Goal: Understand process/instructions: Learn about a topic

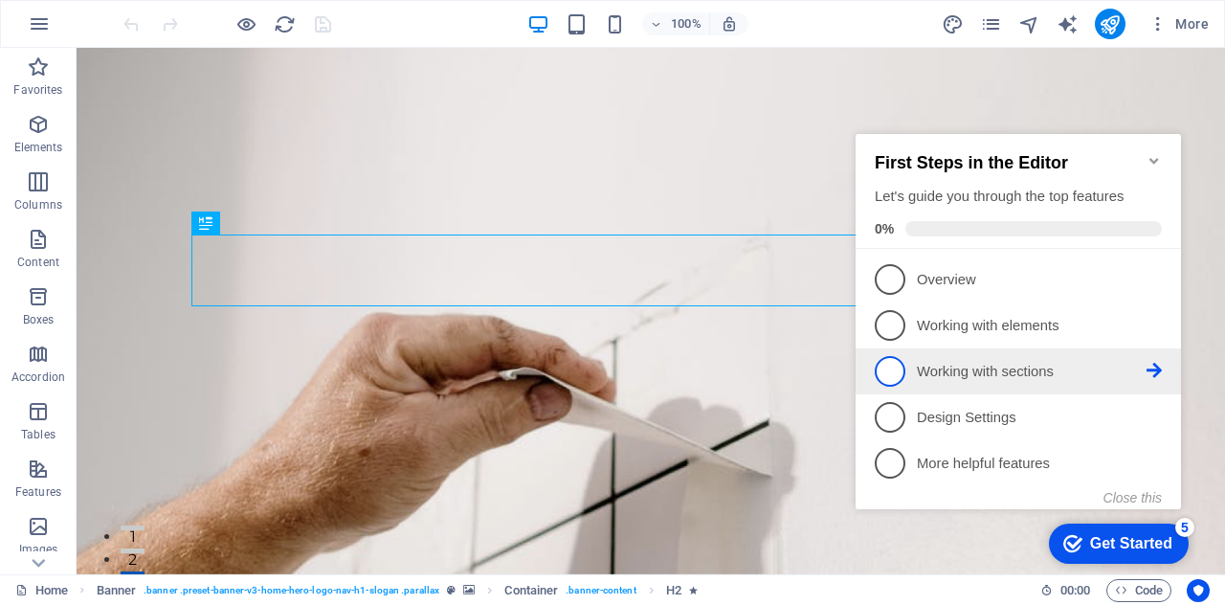
click at [976, 362] on p "Working with sections - incomplete" at bounding box center [1032, 372] width 230 height 20
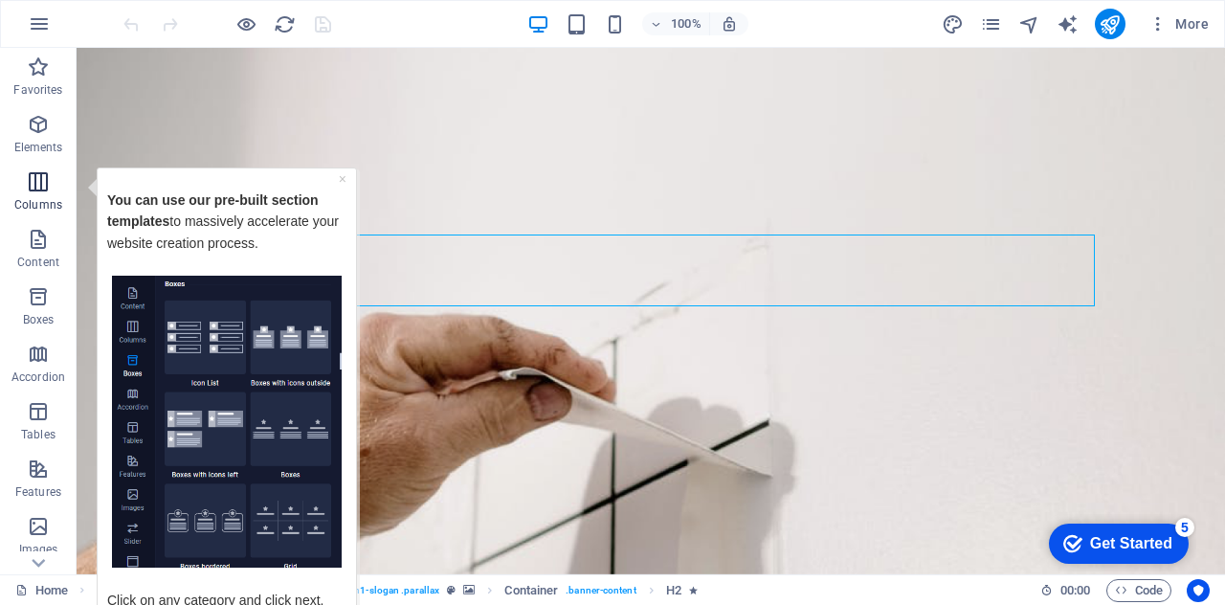
click at [54, 201] on p "Columns" at bounding box center [38, 204] width 48 height 15
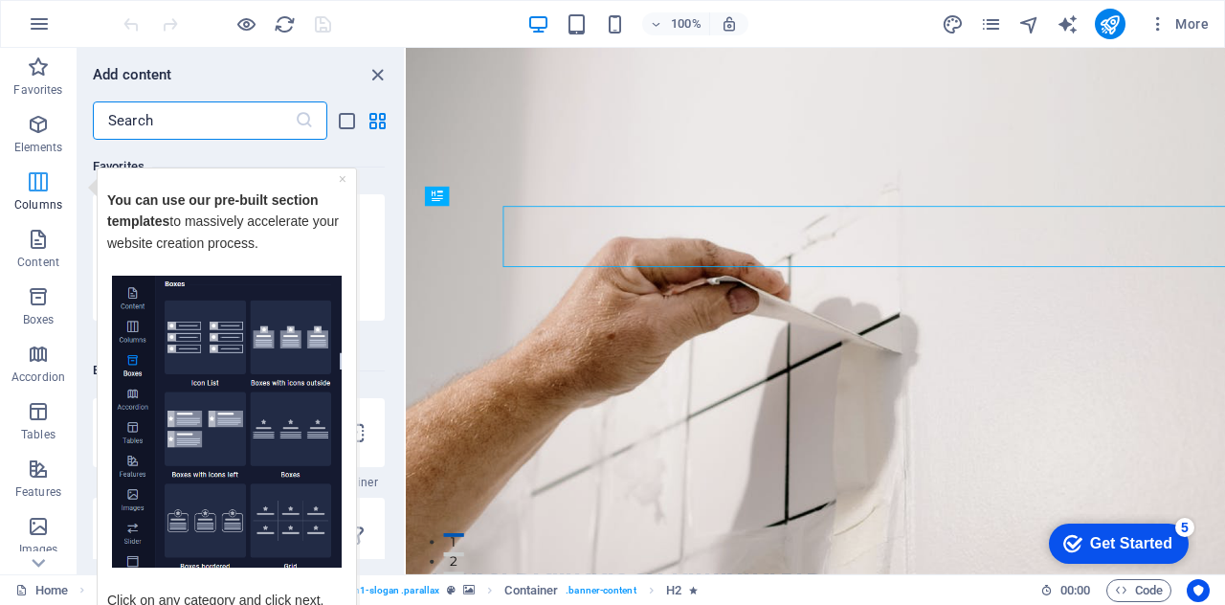
click at [54, 201] on p "Columns" at bounding box center [38, 204] width 48 height 15
click at [340, 176] on link "×" at bounding box center [343, 177] width 8 height 15
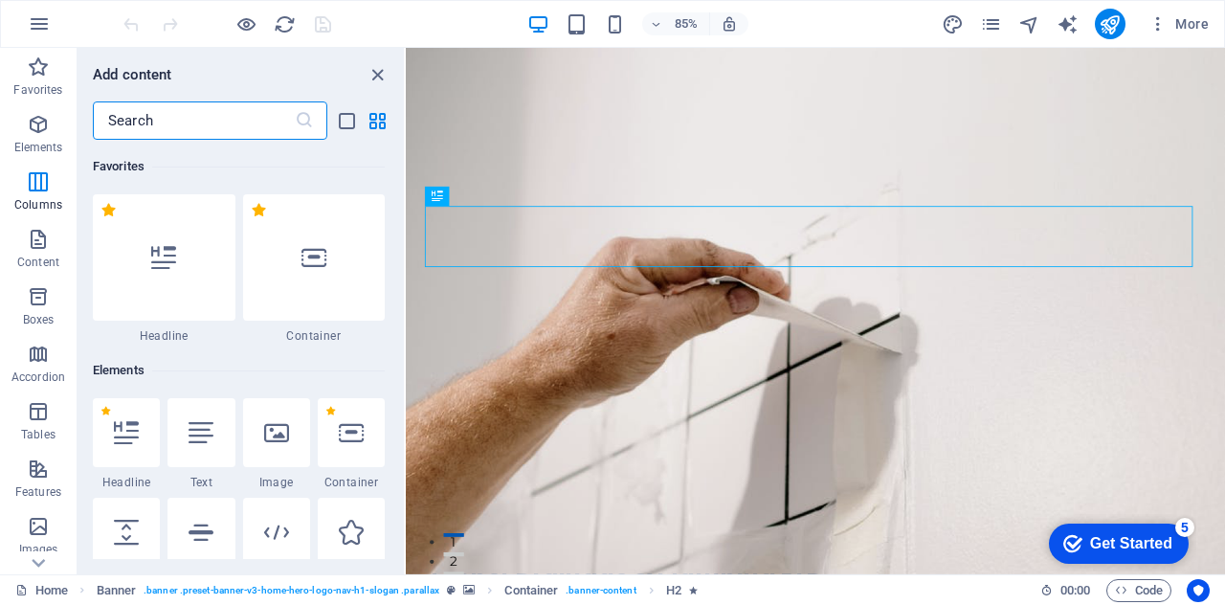
click at [225, 107] on input "text" at bounding box center [194, 120] width 202 height 38
click at [344, 118] on icon "list-view" at bounding box center [347, 121] width 22 height 22
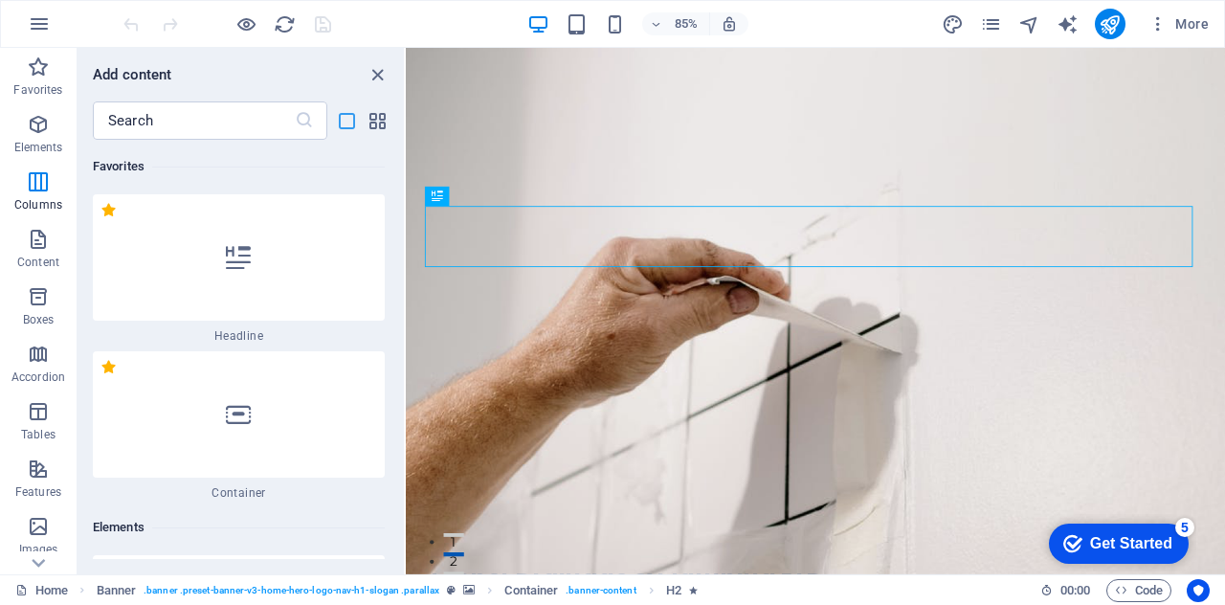
click at [344, 118] on icon "list-view" at bounding box center [347, 121] width 22 height 22
click at [386, 117] on icon "grid-view" at bounding box center [378, 121] width 22 height 22
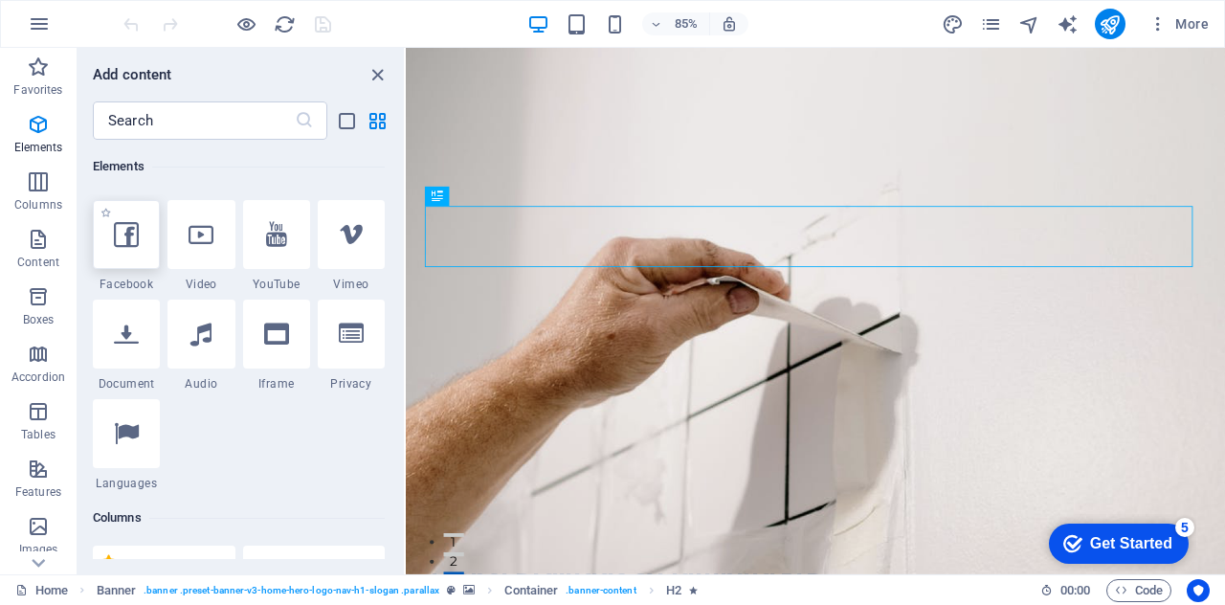
scroll to position [603, 0]
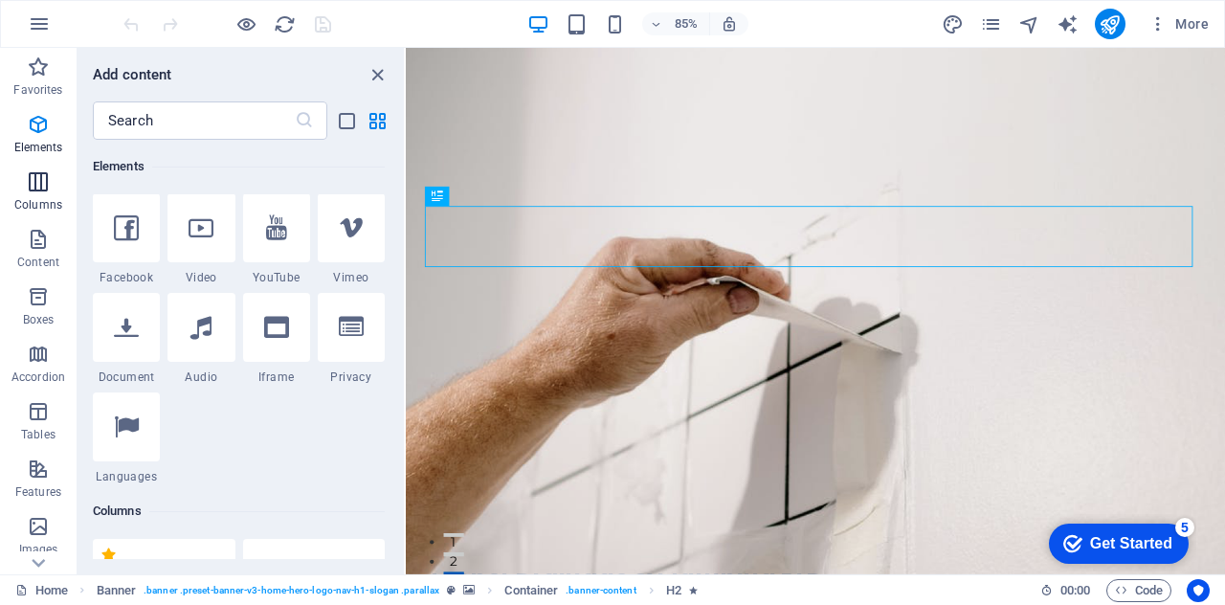
click at [46, 185] on icon "button" at bounding box center [38, 181] width 23 height 23
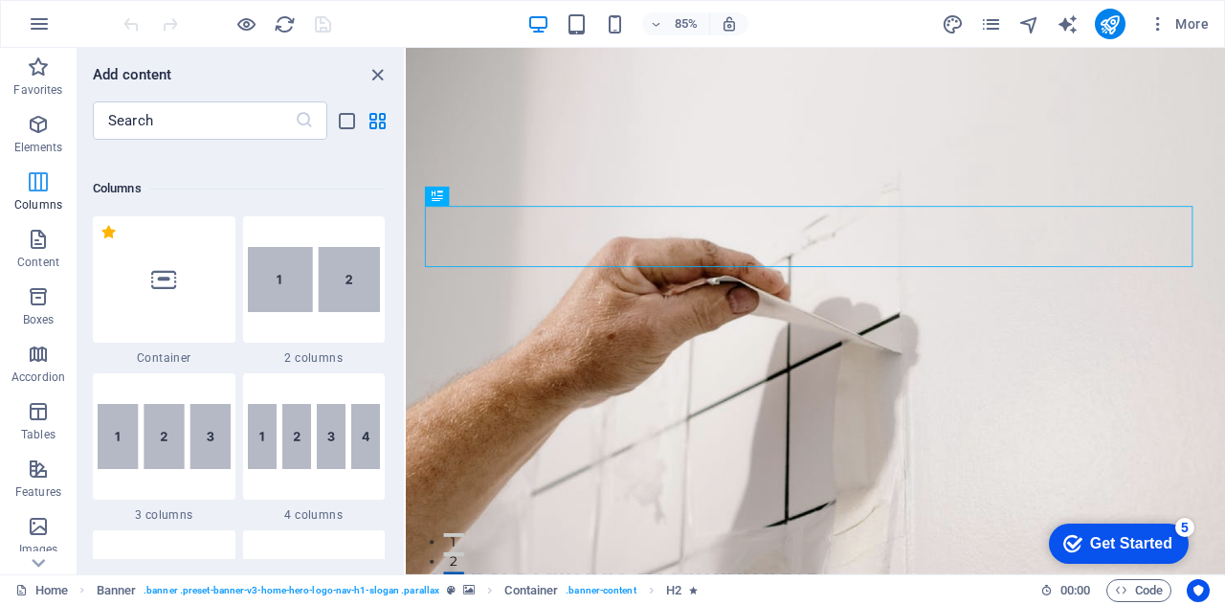
scroll to position [947, 0]
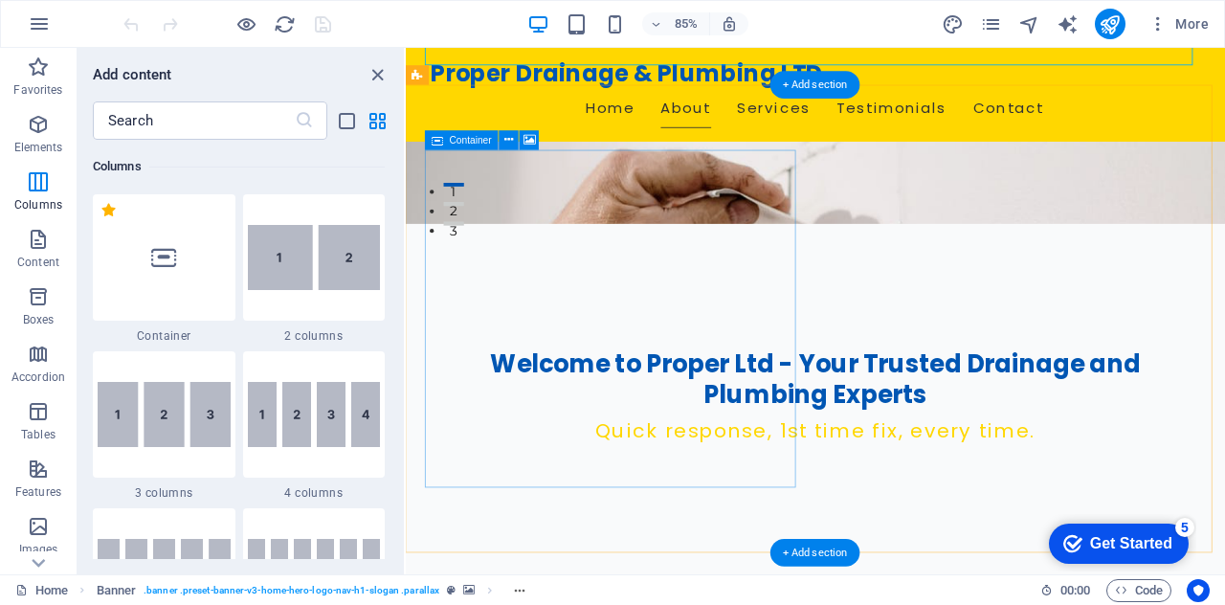
scroll to position [409, 0]
